Goal: Information Seeking & Learning: Find specific fact

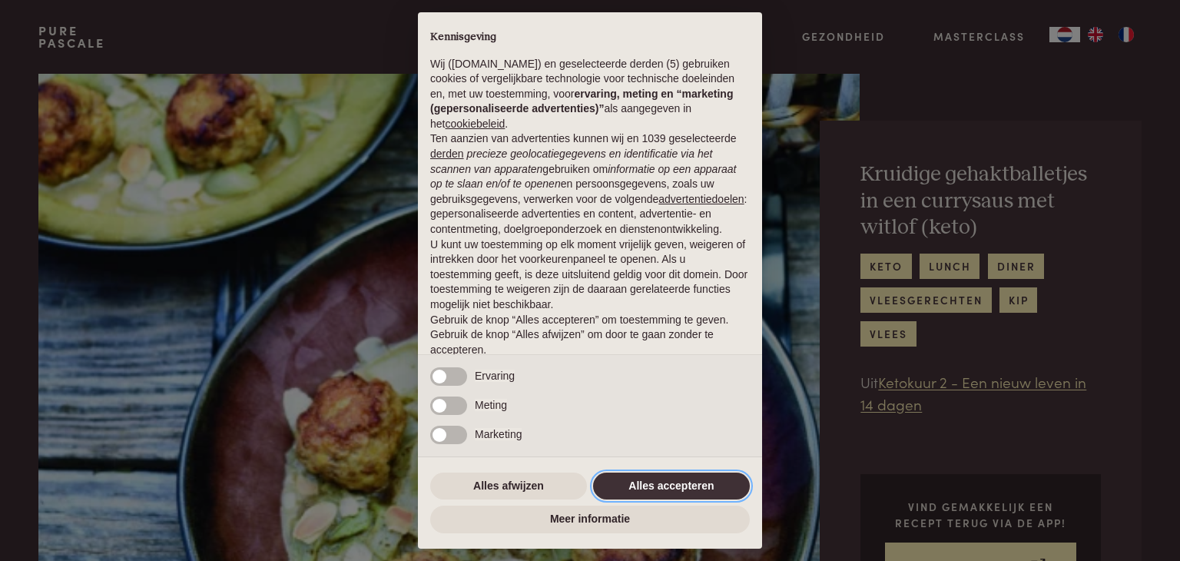
click at [634, 484] on button "Alles accepteren" at bounding box center [671, 486] width 157 height 28
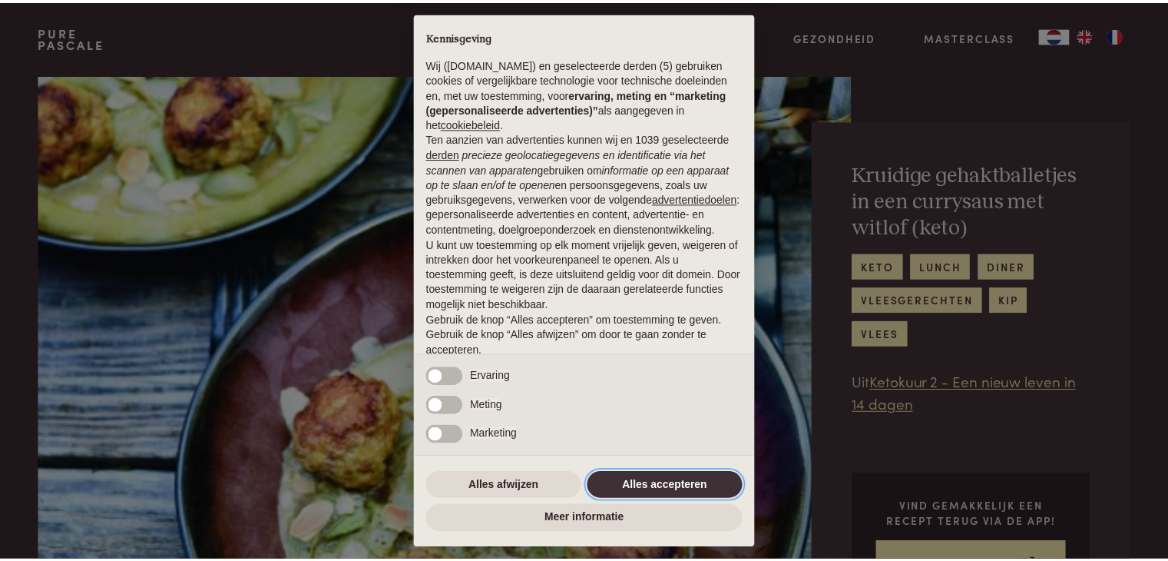
scroll to position [57, 0]
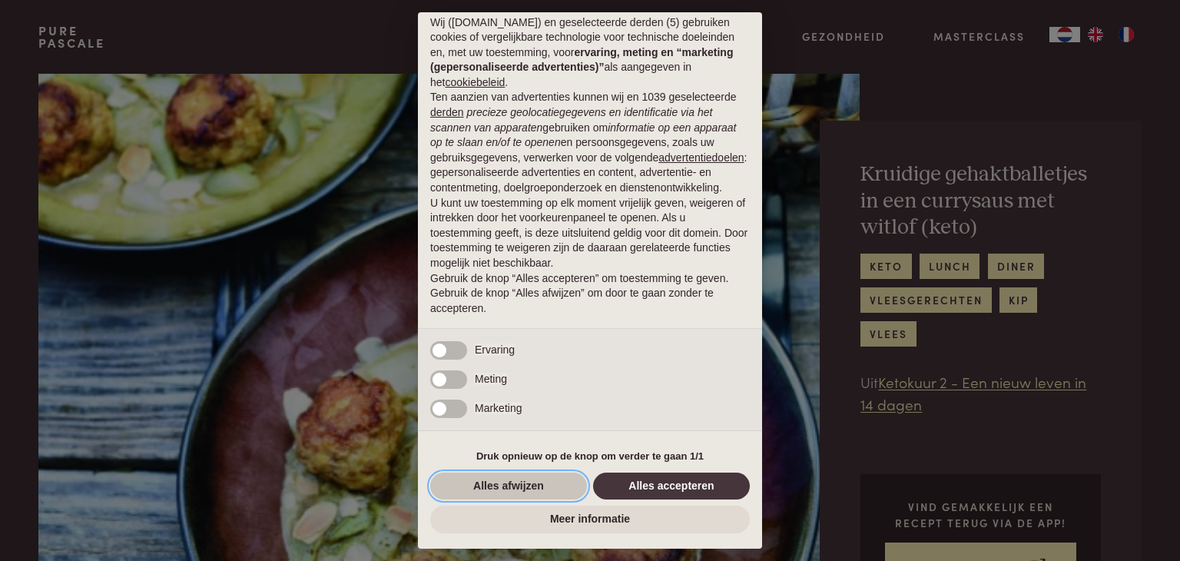
click at [519, 484] on button "Alles afwijzen" at bounding box center [508, 486] width 157 height 28
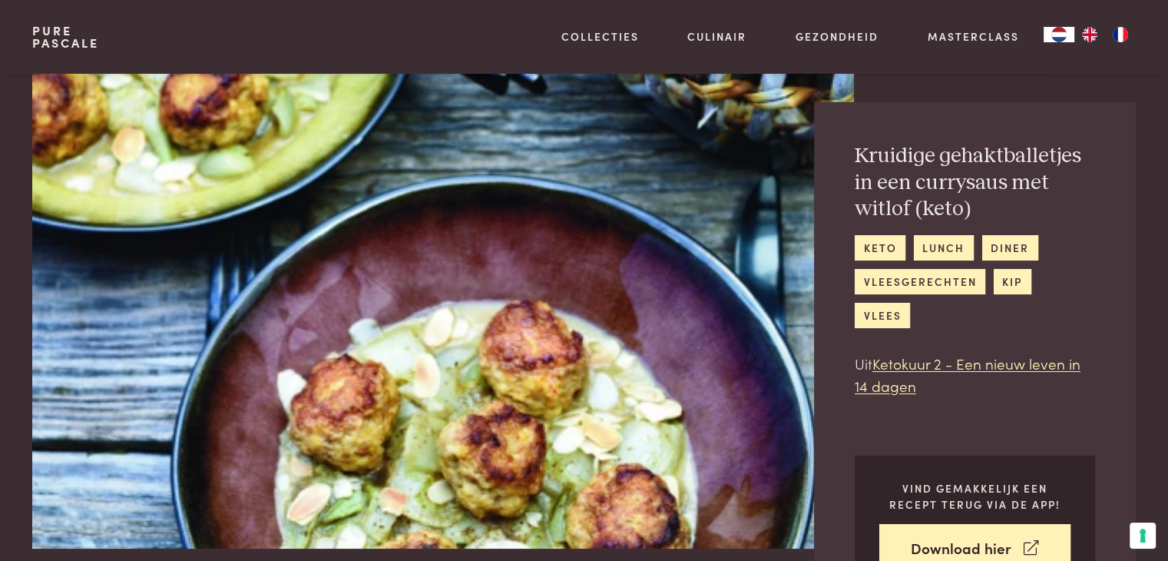
scroll to position [0, 0]
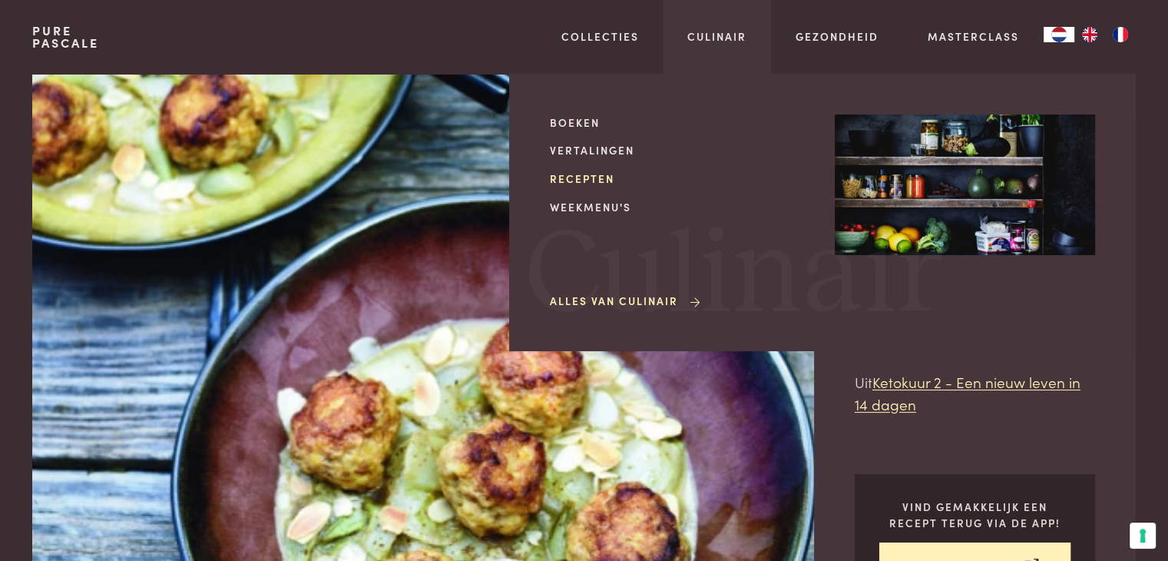
click at [575, 179] on link "Recepten" at bounding box center [680, 179] width 260 height 16
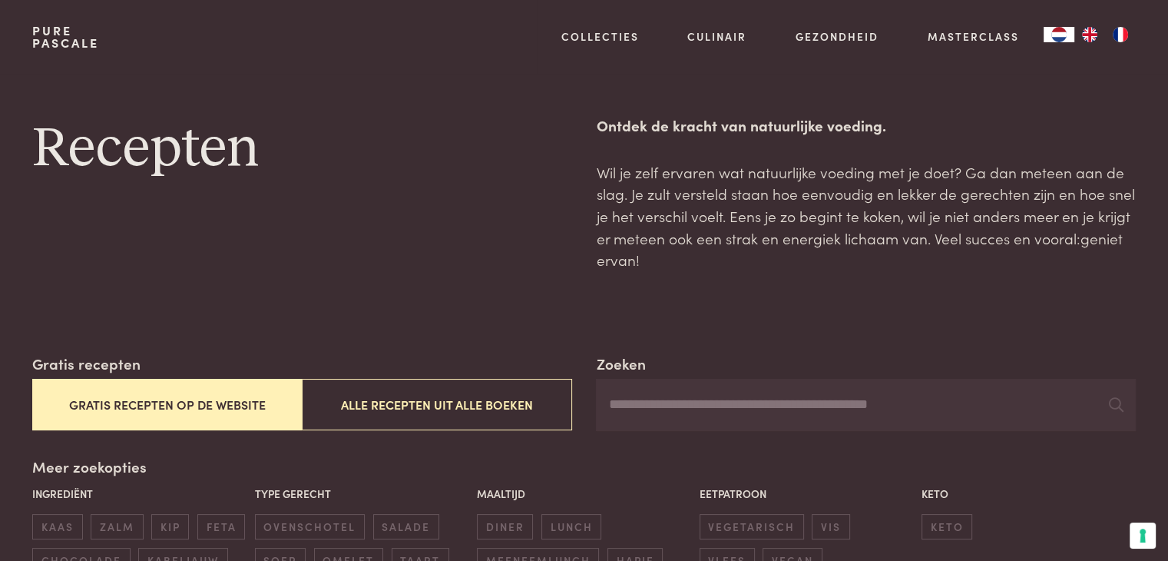
click at [704, 412] on input "Zoeken" at bounding box center [865, 405] width 539 height 52
type input "*******"
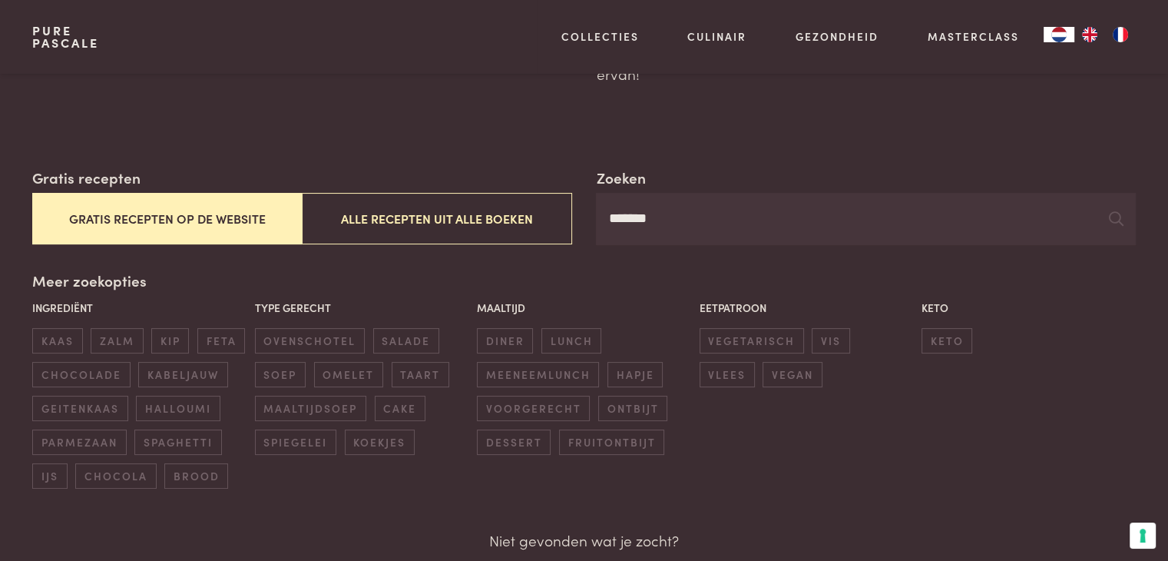
scroll to position [190, 0]
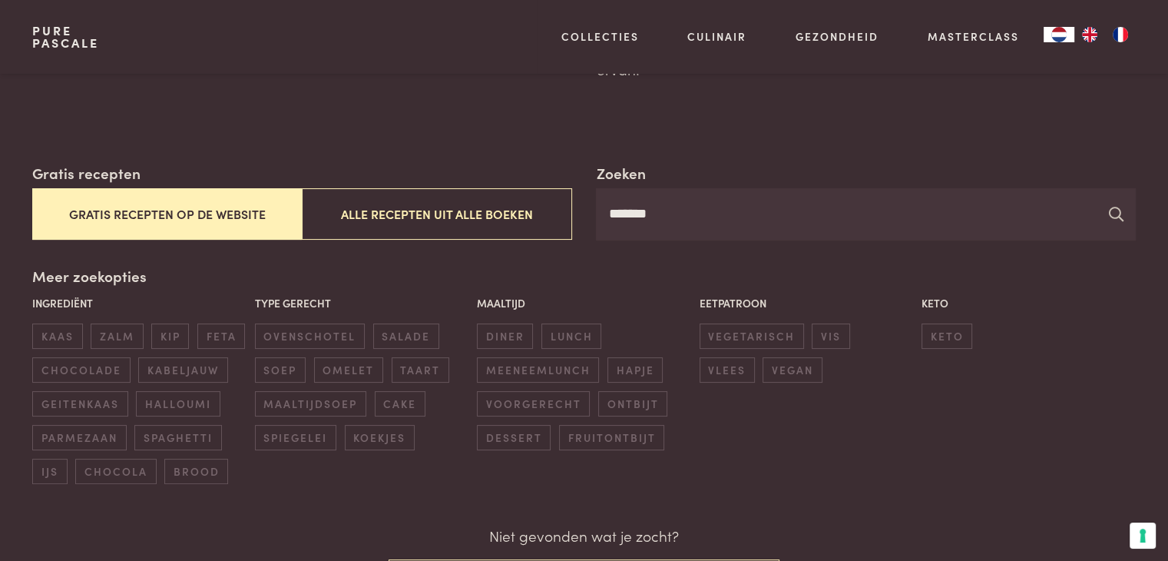
click at [1112, 222] on div at bounding box center [1116, 214] width 15 height 23
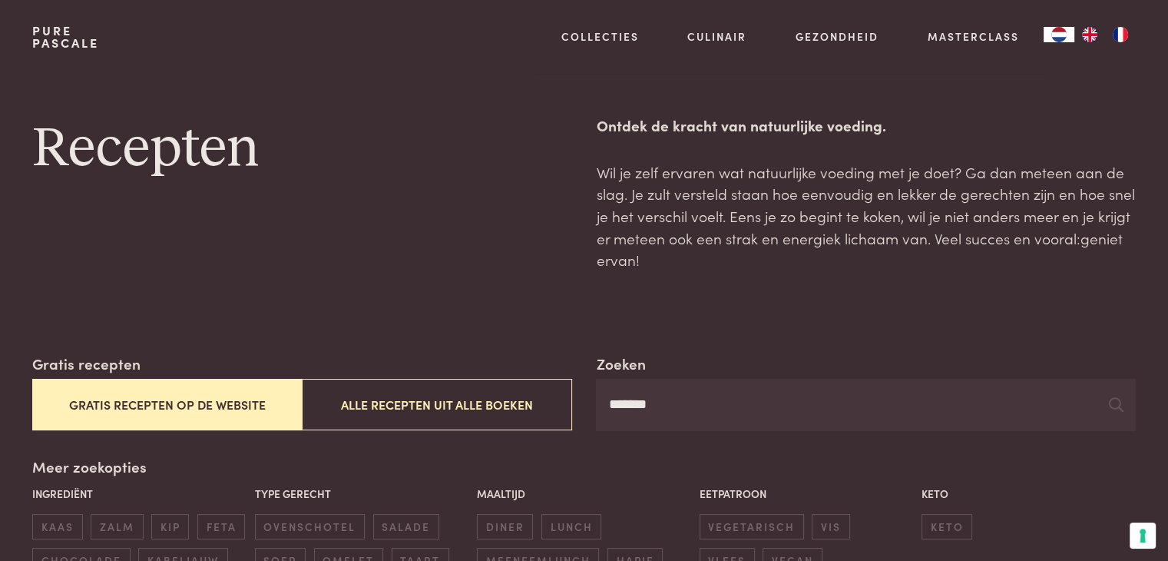
scroll to position [0, 0]
